Goal: Task Accomplishment & Management: Use online tool/utility

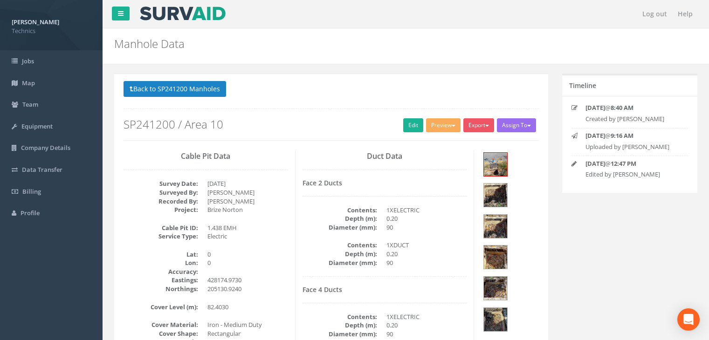
select select "100"
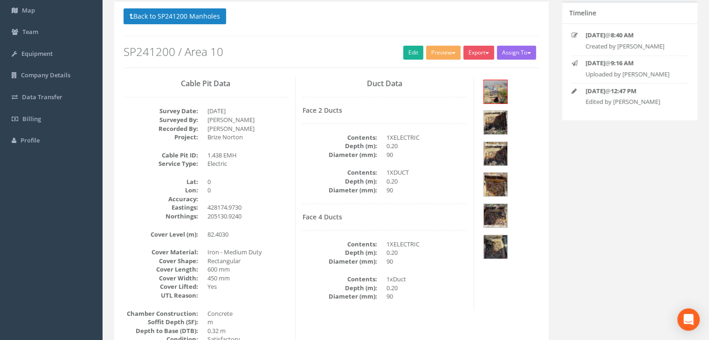
scroll to position [16, 0]
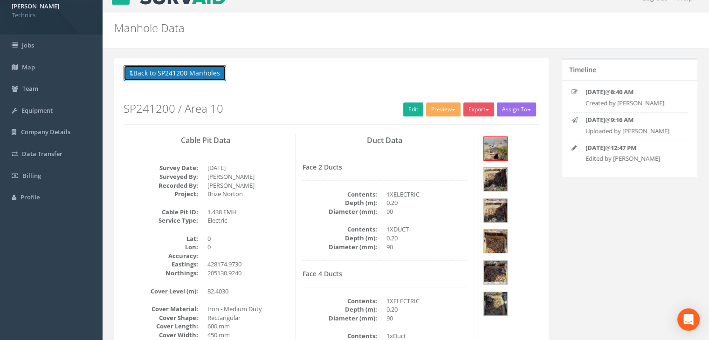
click at [178, 71] on button "Back to SP241200 Manholes" at bounding box center [174, 73] width 103 height 16
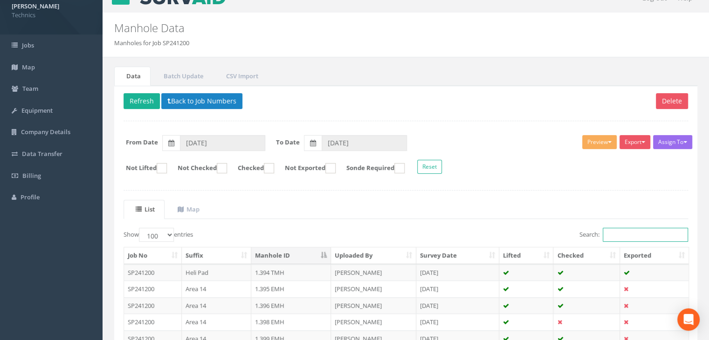
click at [641, 233] on input "Search:" at bounding box center [645, 235] width 85 height 14
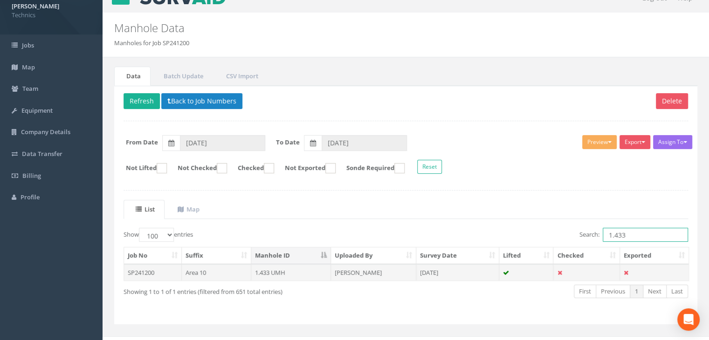
type input "1.433"
click at [305, 270] on td "1.433 UMH" at bounding box center [291, 272] width 80 height 17
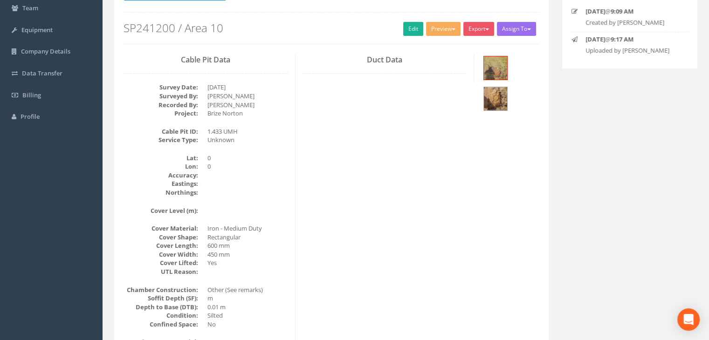
scroll to position [109, 0]
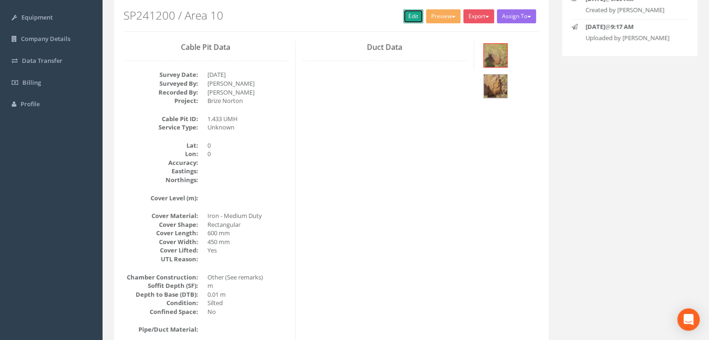
click at [416, 13] on link "Edit" at bounding box center [413, 16] width 20 height 14
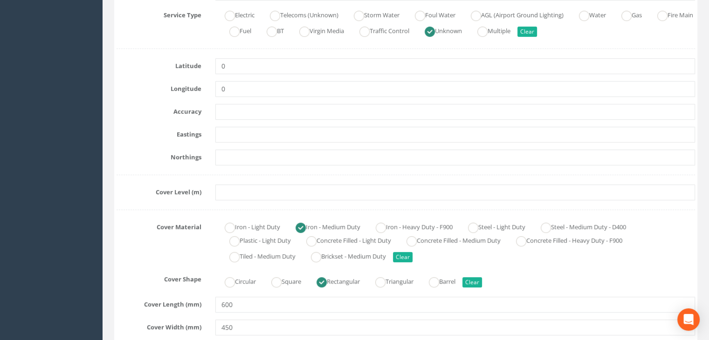
scroll to position [249, 0]
click at [233, 189] on input "text" at bounding box center [455, 192] width 480 height 16
paste input "83.3280"
type input "83.3280"
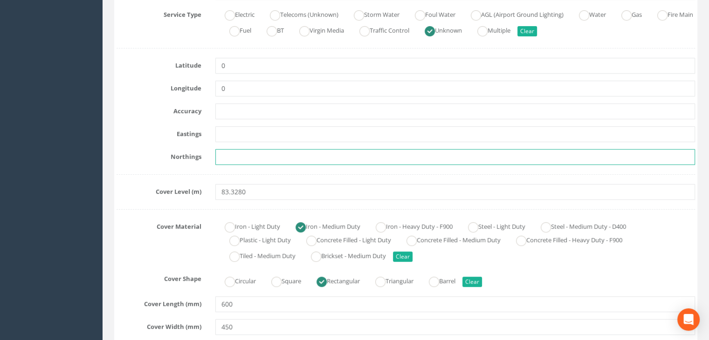
click at [230, 152] on input "text" at bounding box center [455, 157] width 480 height 16
paste input "205162.2970"
type input "205162.2970"
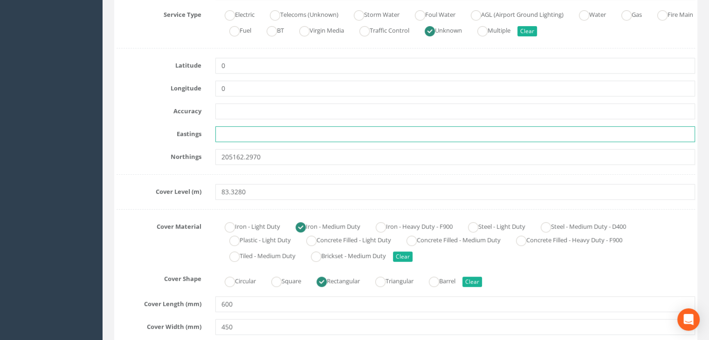
click at [220, 133] on input "text" at bounding box center [455, 134] width 480 height 16
paste input "428275.0240"
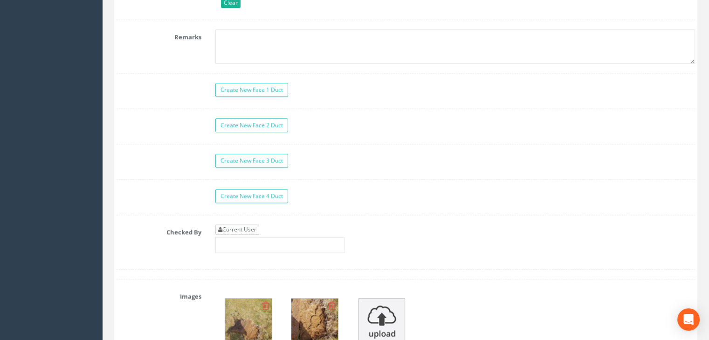
type input "428275.0240"
drag, startPoint x: 240, startPoint y: 225, endPoint x: 249, endPoint y: 222, distance: 9.7
click at [240, 225] on link "Current User" at bounding box center [237, 230] width 44 height 10
type input "[PERSON_NAME]"
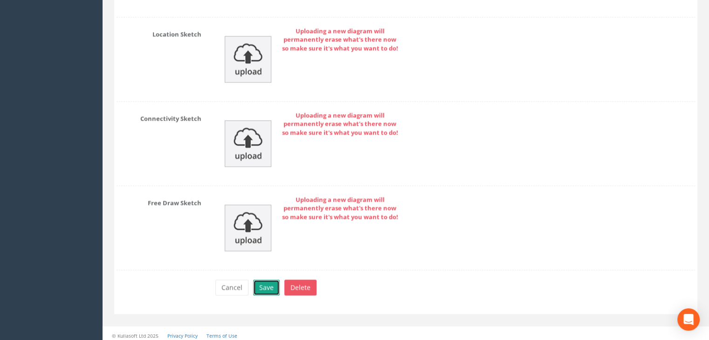
click at [256, 285] on button "Save" at bounding box center [266, 288] width 27 height 16
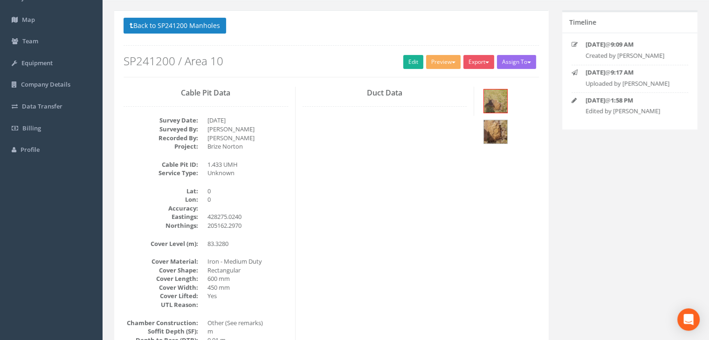
scroll to position [0, 0]
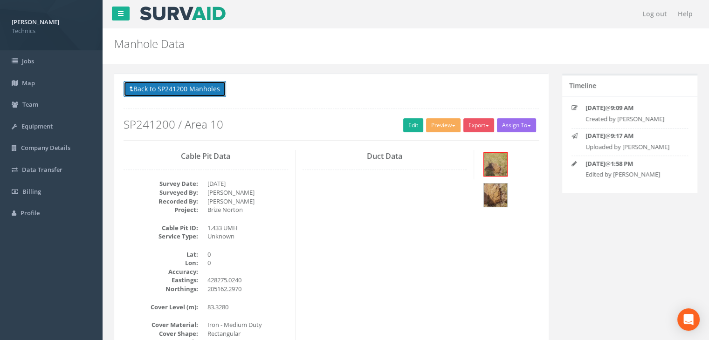
click at [198, 91] on button "Back to SP241200 Manholes" at bounding box center [174, 89] width 103 height 16
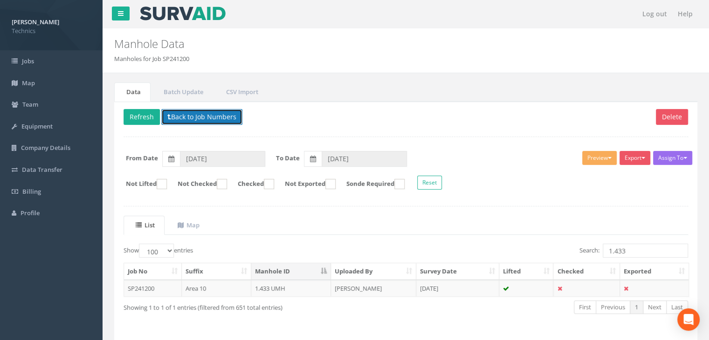
click at [192, 109] on button "Back to Job Numbers" at bounding box center [201, 117] width 81 height 16
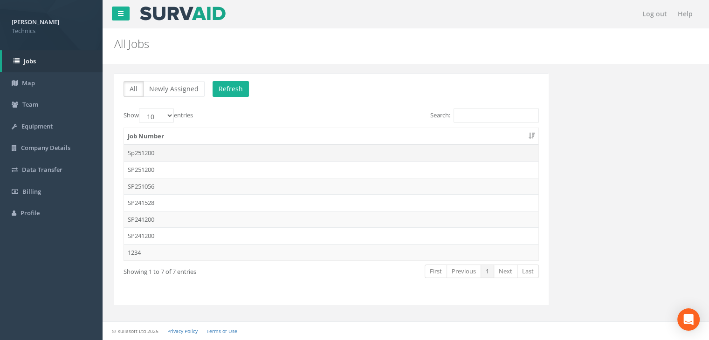
click at [164, 154] on td "Sp251200" at bounding box center [331, 152] width 414 height 17
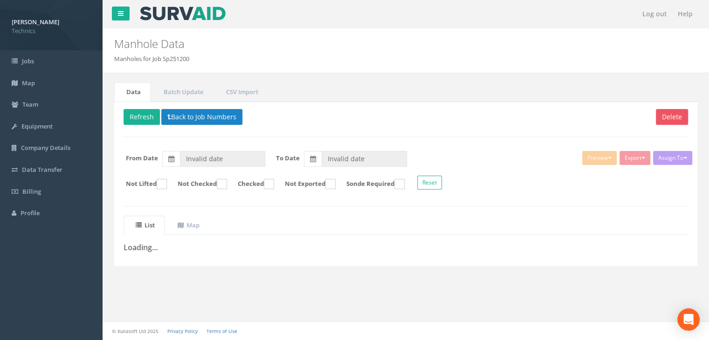
type input "[DATE]"
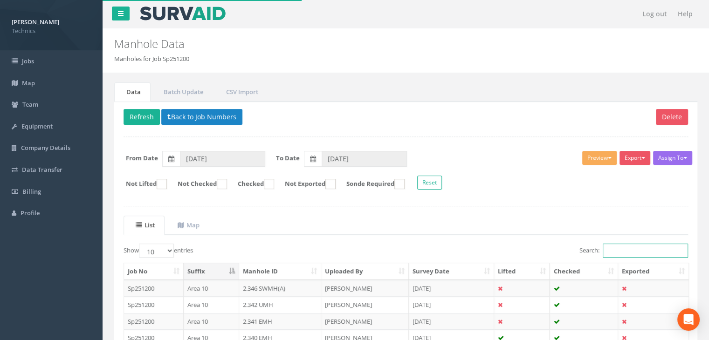
click at [623, 250] on input "Search:" at bounding box center [645, 251] width 85 height 14
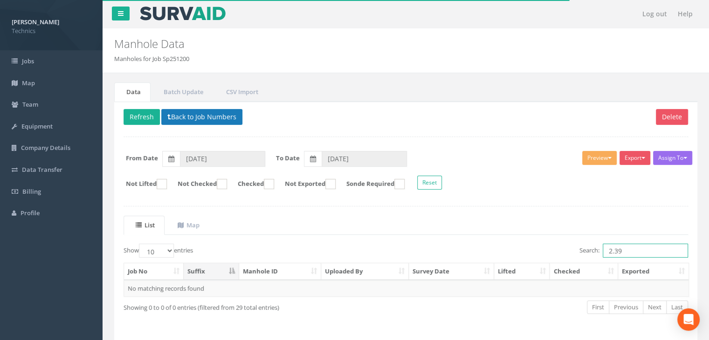
type input "2.39"
click at [192, 115] on button "Back to Job Numbers" at bounding box center [201, 117] width 81 height 16
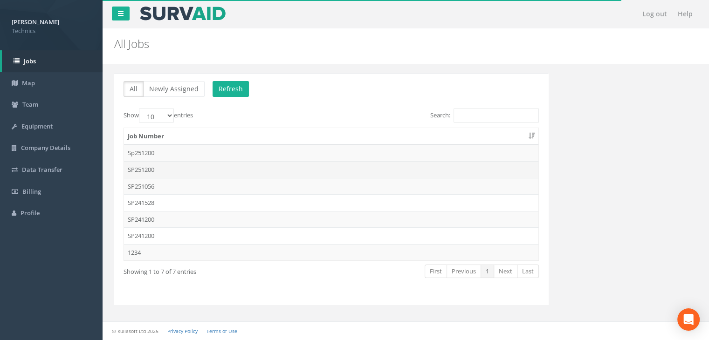
click at [165, 166] on td "SP251200" at bounding box center [331, 169] width 414 height 17
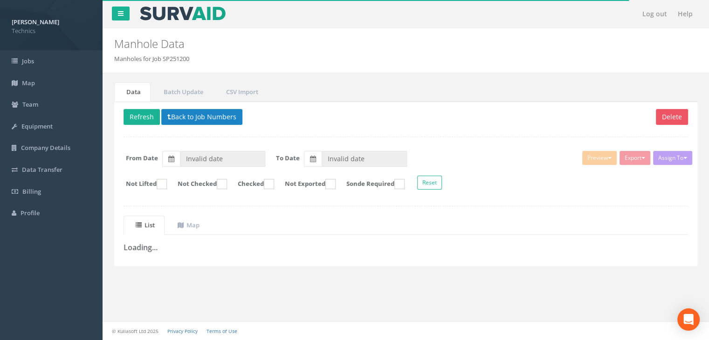
type input "[DATE]"
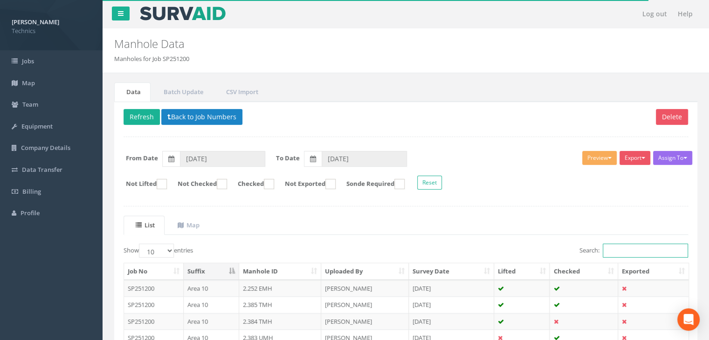
click at [615, 250] on input "Search:" at bounding box center [645, 251] width 85 height 14
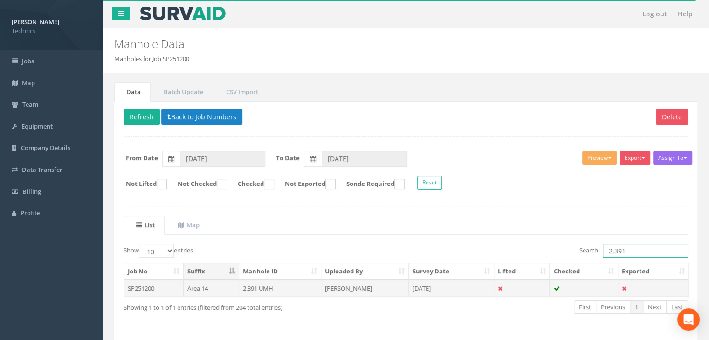
type input "2.391"
click at [342, 285] on td "[PERSON_NAME]" at bounding box center [365, 288] width 88 height 17
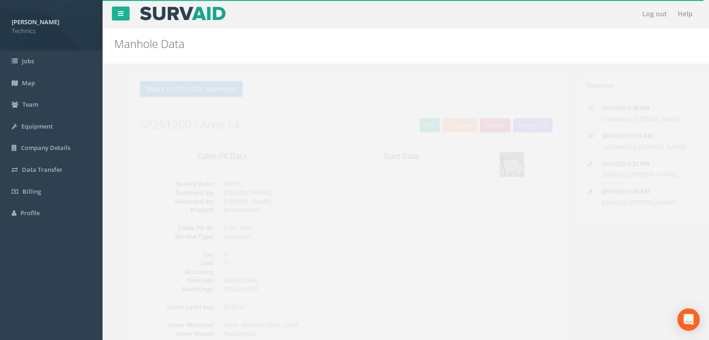
scroll to position [47, 0]
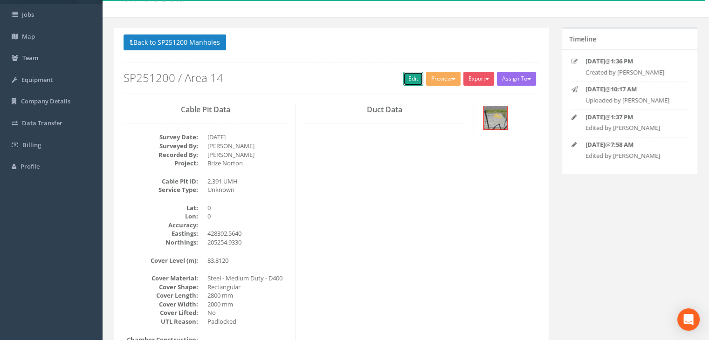
click at [413, 80] on link "Edit" at bounding box center [413, 79] width 20 height 14
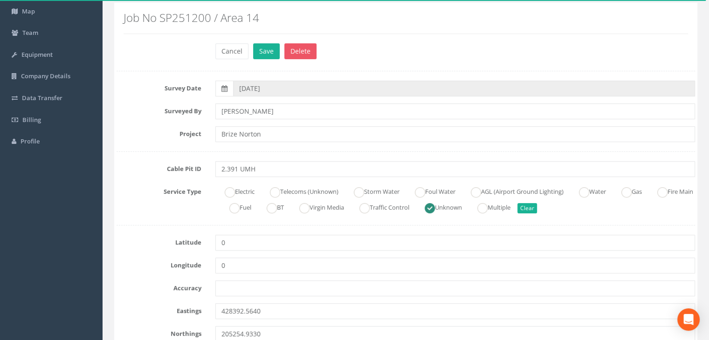
scroll to position [140, 0]
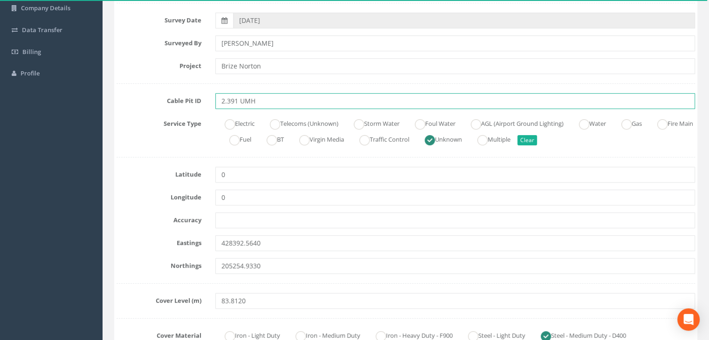
click at [240, 101] on input "2.391 UMH" at bounding box center [455, 101] width 480 height 16
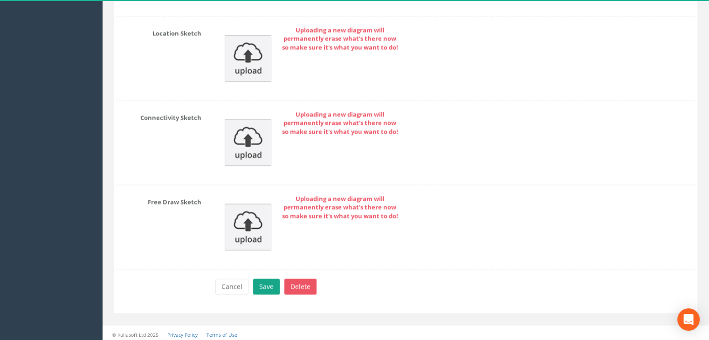
type input "2.391 FUMH"
click at [271, 281] on button "Save" at bounding box center [266, 287] width 27 height 16
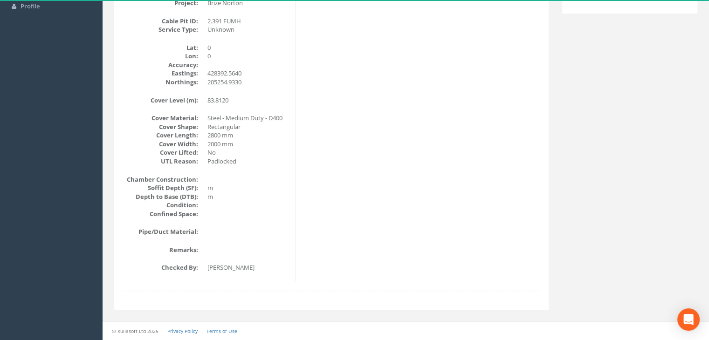
scroll to position [206, 0]
